Goal: Check status: Check status

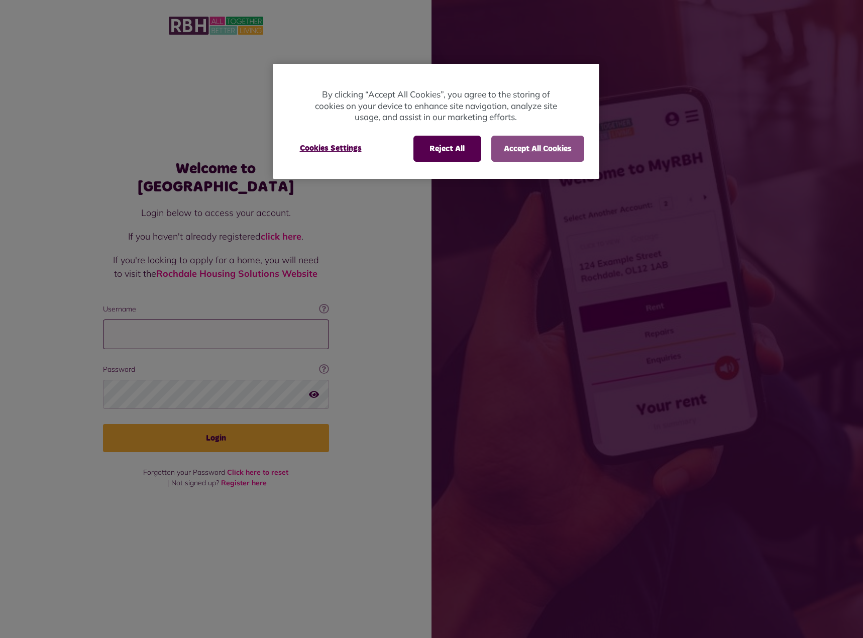
type input "**********"
click at [520, 154] on button "Accept All Cookies" at bounding box center [537, 149] width 93 height 26
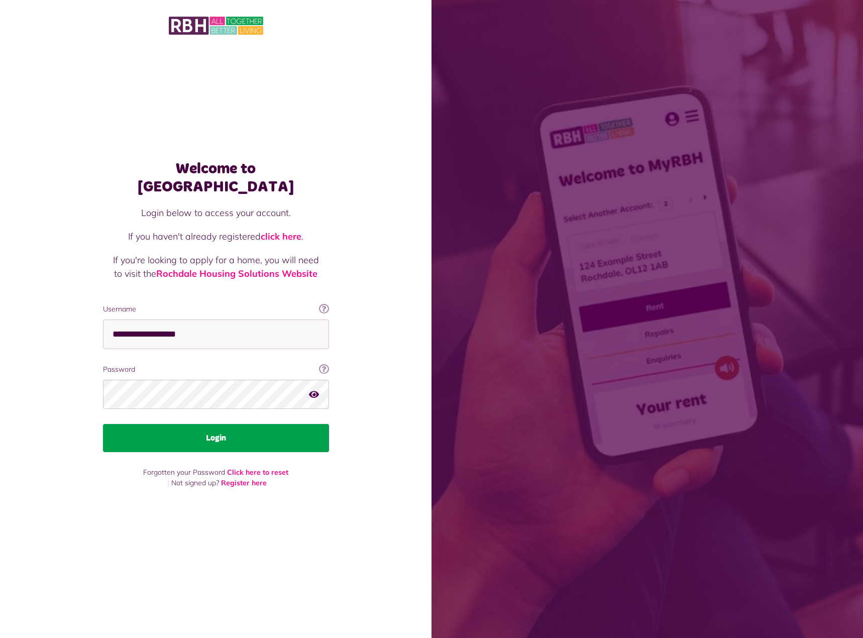
click at [204, 438] on button "Login" at bounding box center [216, 438] width 226 height 28
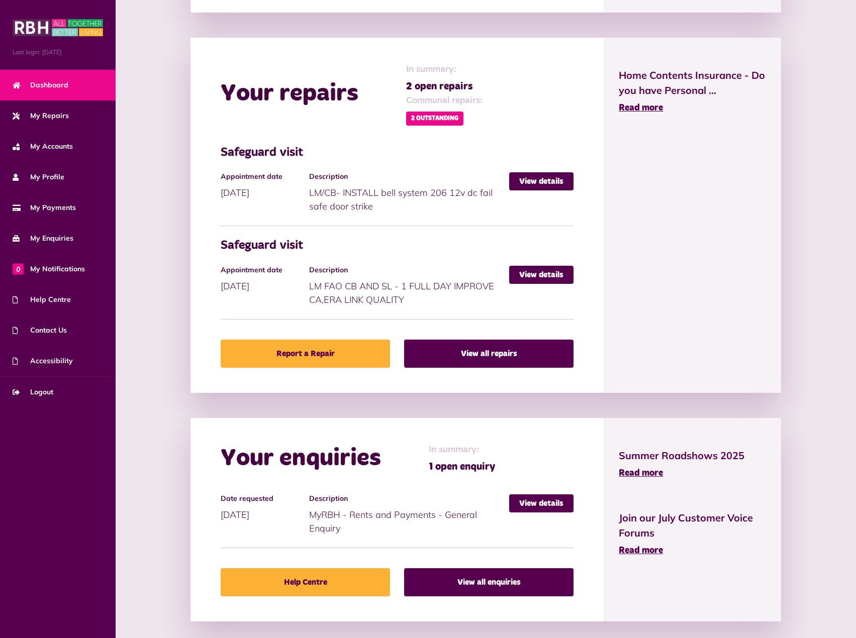
scroll to position [504, 0]
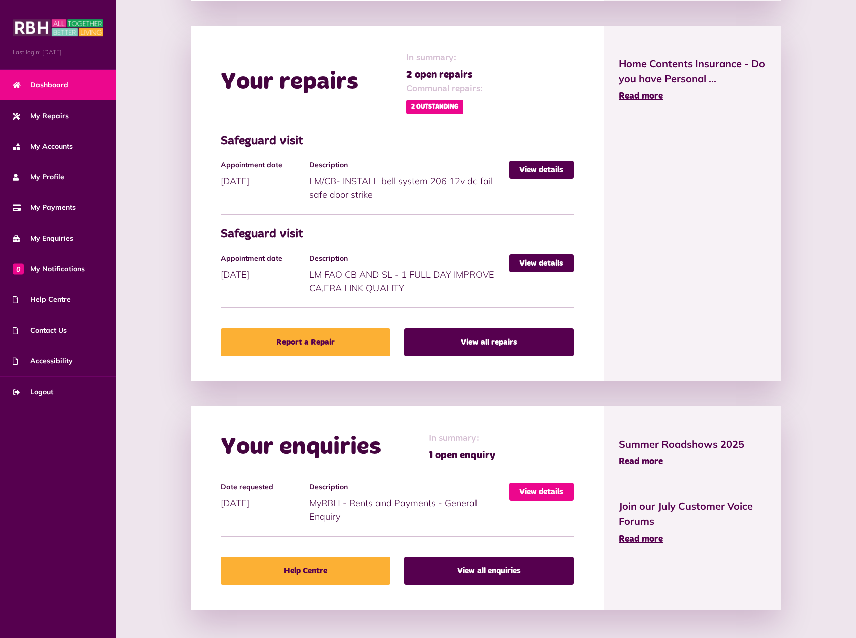
click at [566, 493] on link "View details" at bounding box center [541, 492] width 64 height 18
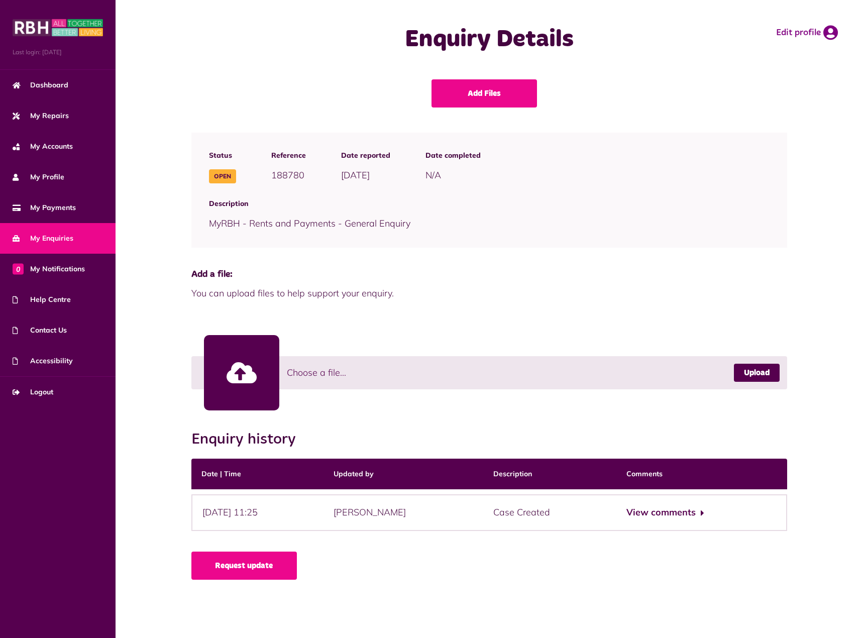
click at [619, 604] on main "Enquiry Details Edit profile Add Files Status Open Reference" at bounding box center [490, 319] width 748 height 638
click at [697, 515] on button "View comments" at bounding box center [666, 512] width 78 height 15
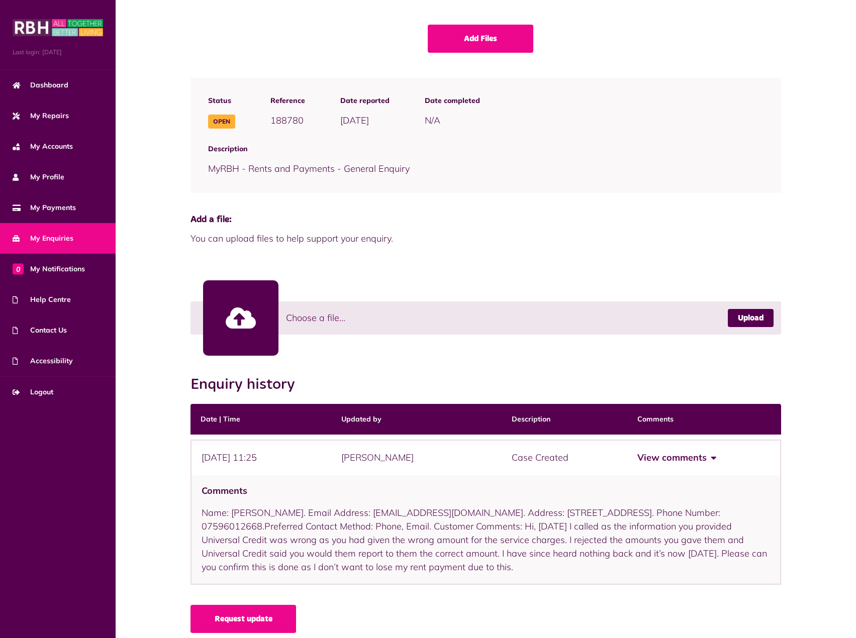
scroll to position [65, 0]
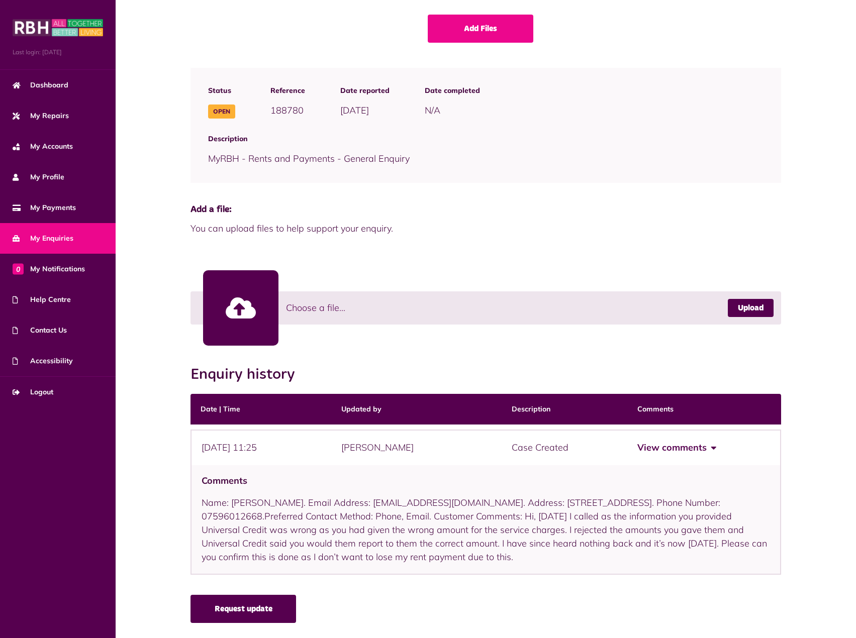
click at [239, 609] on link "Request update" at bounding box center [243, 609] width 106 height 28
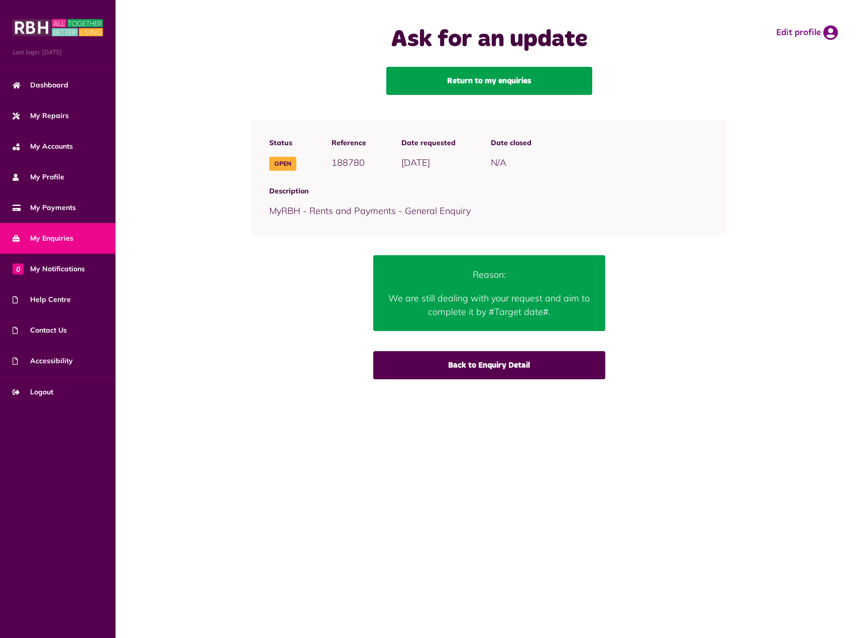
click at [473, 82] on link "Return to my enquiries" at bounding box center [489, 81] width 206 height 28
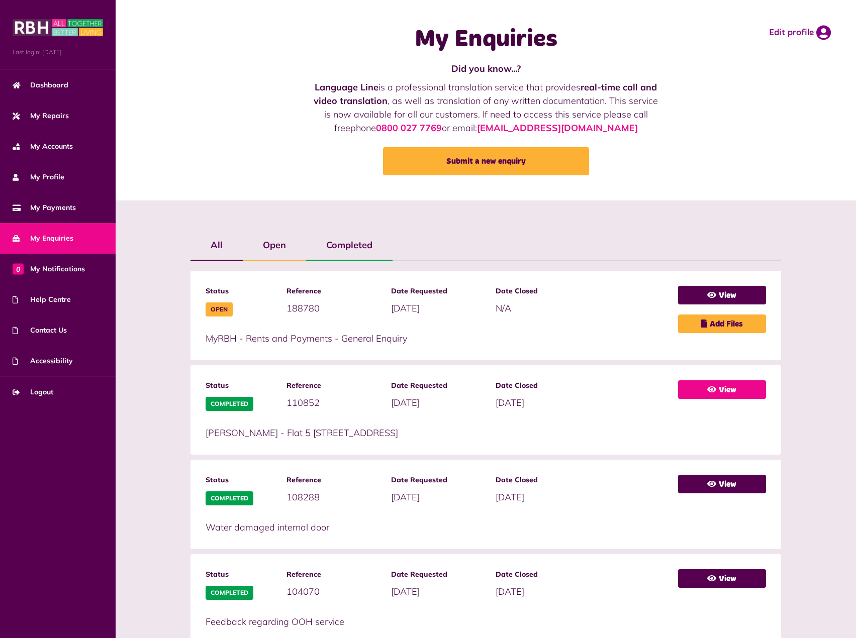
click at [709, 387] on icon at bounding box center [711, 389] width 9 height 8
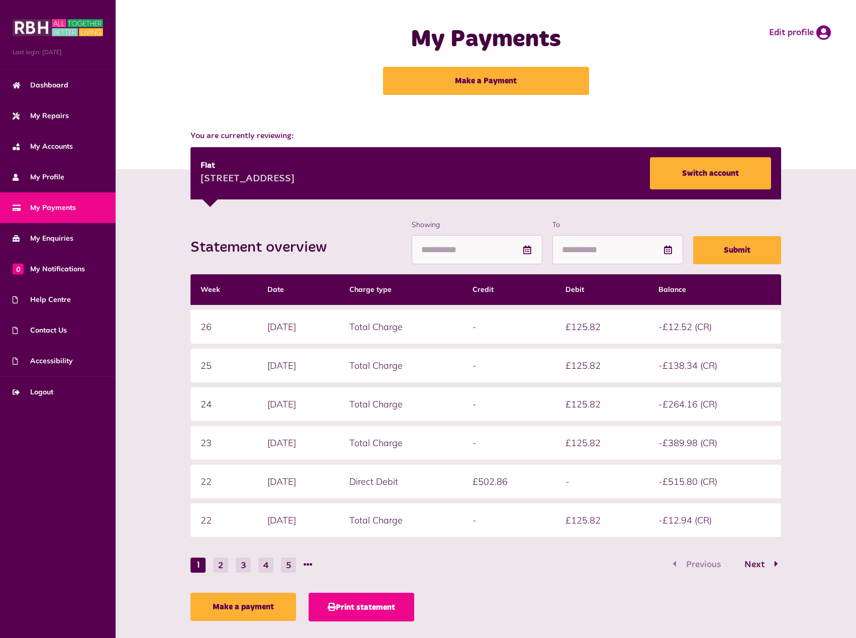
click at [365, 604] on button "Print statement" at bounding box center [362, 607] width 106 height 29
